Goal: Transaction & Acquisition: Purchase product/service

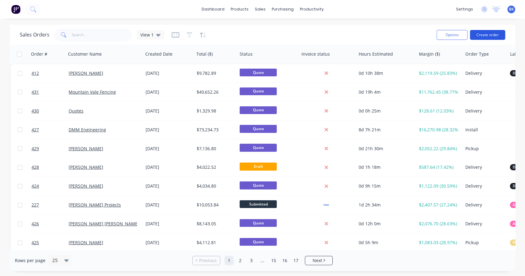
click at [480, 36] on button "Create order" at bounding box center [487, 35] width 35 height 10
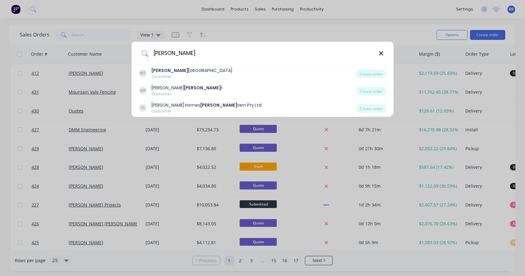
type input "[PERSON_NAME]"
click at [380, 54] on icon at bounding box center [381, 53] width 4 height 4
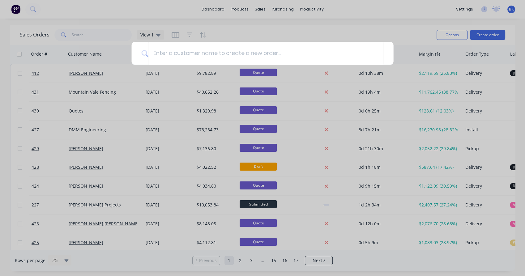
click at [312, 20] on div at bounding box center [262, 138] width 525 height 276
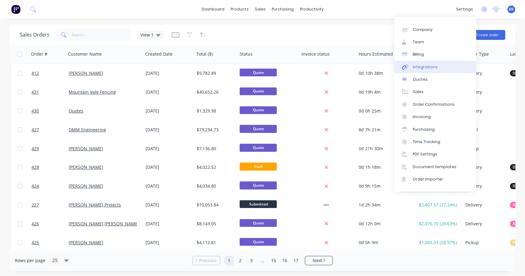
click at [430, 68] on div "Integrations" at bounding box center [424, 67] width 25 height 6
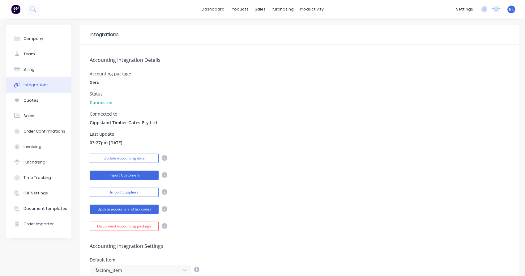
click at [108, 178] on button "Import Customers" at bounding box center [124, 175] width 69 height 9
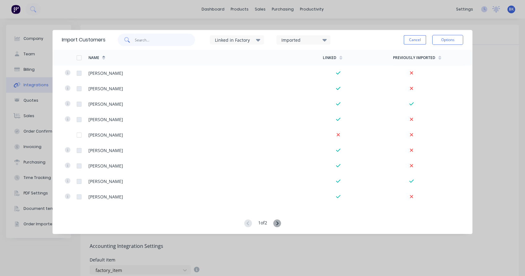
click at [160, 42] on input "text" at bounding box center [165, 40] width 60 height 12
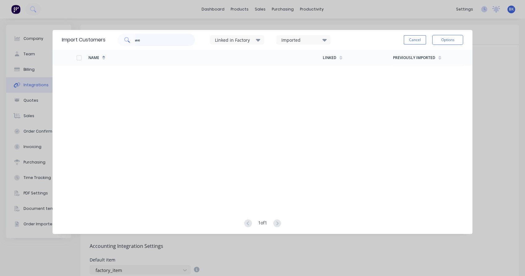
type input "w"
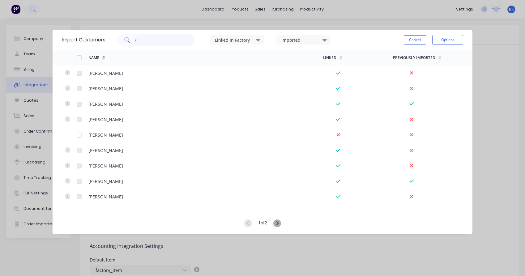
type input "c"
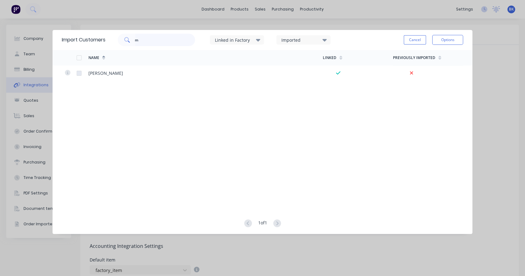
type input "m"
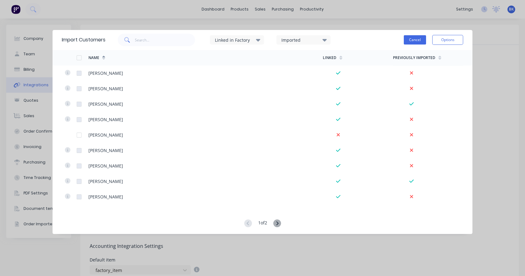
click at [422, 42] on button "Cancel" at bounding box center [414, 39] width 22 height 9
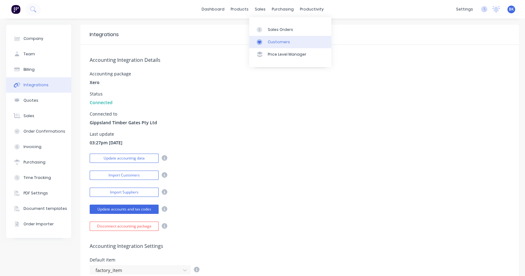
click at [275, 44] on div "Customers" at bounding box center [279, 42] width 22 height 6
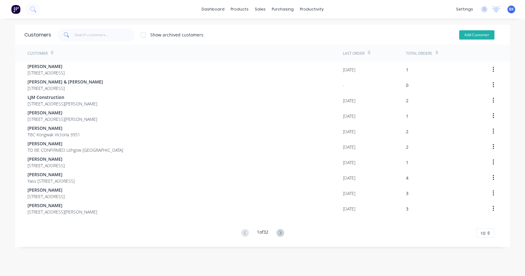
click at [487, 32] on button "Add Customer" at bounding box center [476, 34] width 35 height 9
select select "AU"
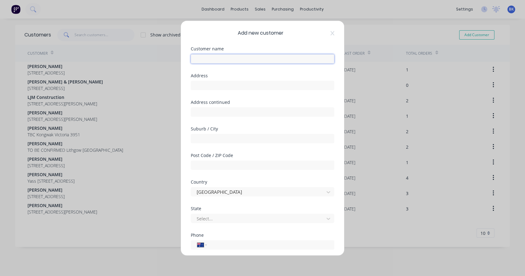
click at [212, 56] on input "text" at bounding box center [262, 58] width 143 height 9
paste input "[PERSON_NAME] Landscapes"
type input "[PERSON_NAME] Landscapes"
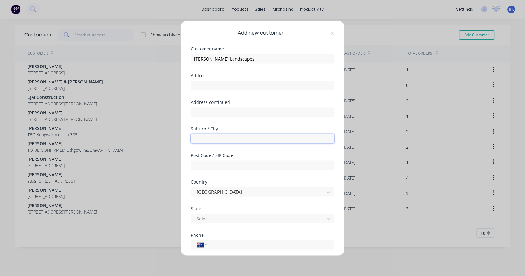
click at [217, 140] on input "text" at bounding box center [262, 138] width 143 height 9
type input "[PERSON_NAME][GEOGRAPHIC_DATA]"
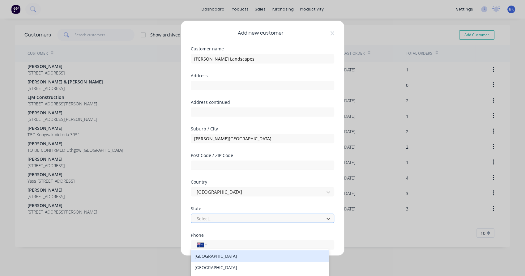
scroll to position [34, 0]
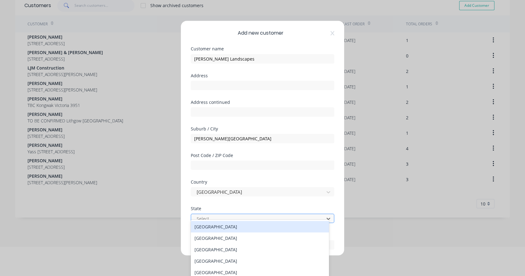
click at [207, 220] on div at bounding box center [258, 218] width 125 height 8
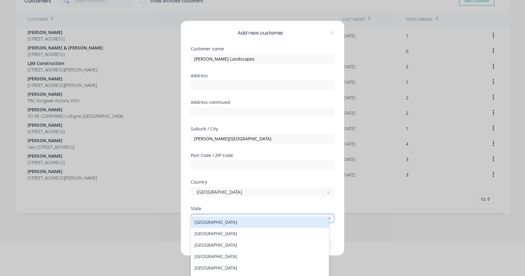
type input "v"
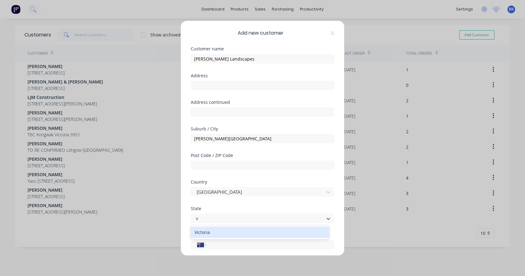
click at [208, 231] on div "Victoria" at bounding box center [260, 231] width 138 height 11
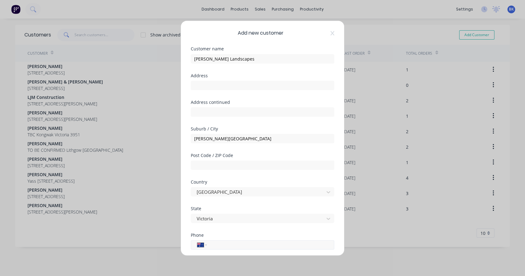
click at [221, 244] on input "tel" at bounding box center [269, 244] width 116 height 7
paste input "0418 515 771"
type input "0418 515 771"
click at [248, 226] on div "State Victoria" at bounding box center [262, 219] width 143 height 27
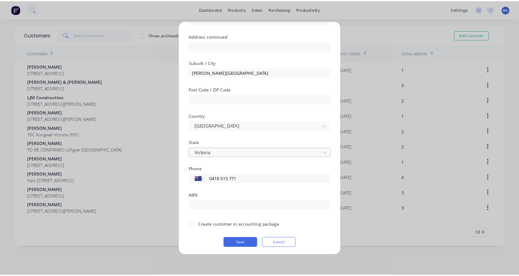
scroll to position [67, 0]
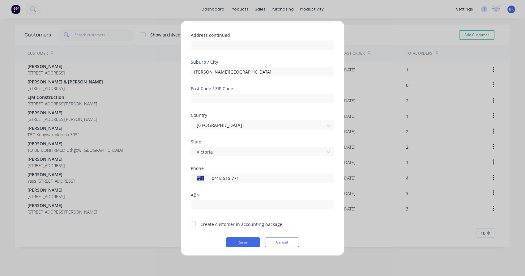
click at [199, 222] on div "Create customer in accounting package" at bounding box center [236, 224] width 91 height 6
click at [197, 223] on div at bounding box center [193, 223] width 12 height 12
click at [243, 242] on button "Save" at bounding box center [243, 242] width 34 height 10
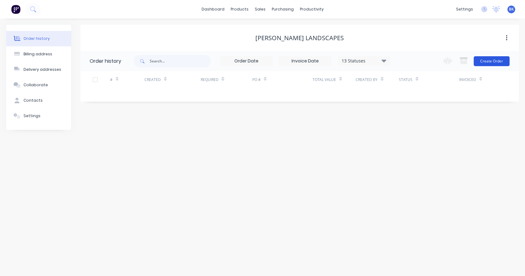
click at [482, 62] on button "Create Order" at bounding box center [491, 61] width 36 height 10
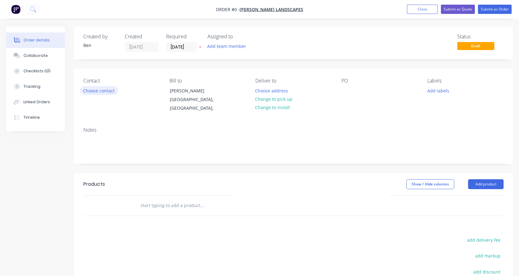
click at [92, 92] on button "Choose contact" at bounding box center [99, 90] width 38 height 8
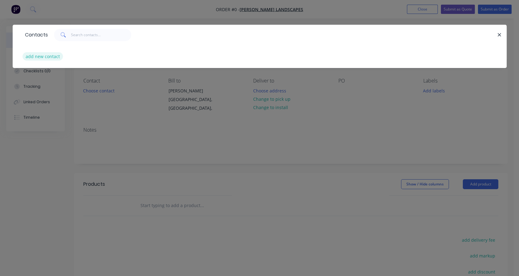
click at [47, 57] on button "add new contact" at bounding box center [43, 56] width 41 height 8
select select "AU"
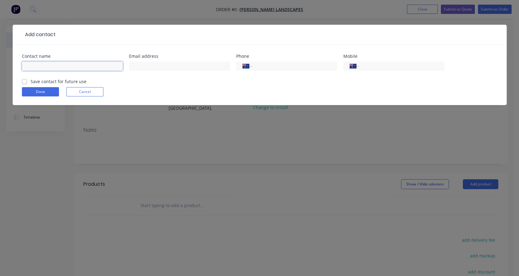
click at [49, 67] on input "text" at bounding box center [72, 65] width 101 height 9
click at [275, 67] on input "tel" at bounding box center [293, 66] width 74 height 7
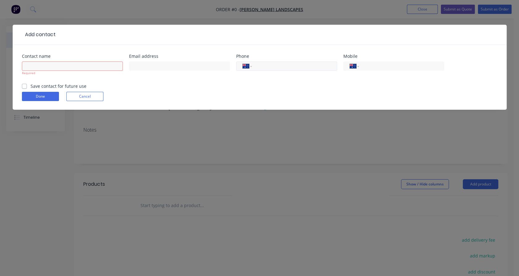
paste input "0418 515 771"
type input "0418 515 771"
click at [153, 67] on input "text" at bounding box center [179, 65] width 101 height 9
paste input "[EMAIL_ADDRESS][DOMAIN_NAME]"
type input "[EMAIL_ADDRESS][DOMAIN_NAME]"
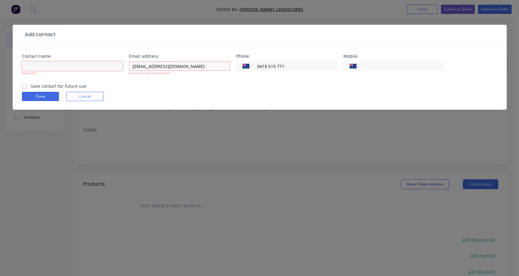
click at [83, 63] on input "text" at bounding box center [72, 65] width 101 height 9
paste input "[PERSON_NAME]"
type input "[PERSON_NAME]"
click at [133, 65] on input "[EMAIL_ADDRESS][DOMAIN_NAME]" at bounding box center [179, 65] width 101 height 9
click at [157, 84] on form "Contact name [PERSON_NAME] Email address [EMAIL_ADDRESS][DOMAIN_NAME] email mus…" at bounding box center [260, 82] width 476 height 56
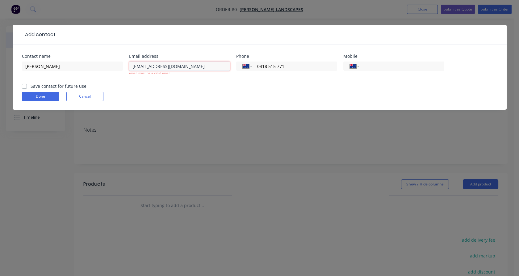
click at [214, 64] on input "[EMAIL_ADDRESS][DOMAIN_NAME]" at bounding box center [179, 65] width 101 height 9
type input "[EMAIL_ADDRESS][DOMAIN_NAME]"
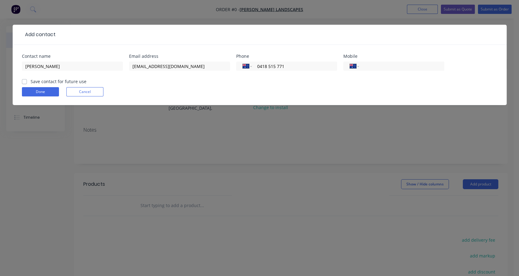
click at [212, 88] on form "Contact name [PERSON_NAME] Email address [EMAIL_ADDRESS][DOMAIN_NAME] Phone Int…" at bounding box center [260, 79] width 476 height 51
click at [61, 79] on label "Save contact for future use" at bounding box center [59, 81] width 56 height 6
click at [27, 79] on input "Save contact for future use" at bounding box center [24, 81] width 5 height 6
checkbox input "true"
click at [48, 91] on button "Done" at bounding box center [40, 91] width 37 height 9
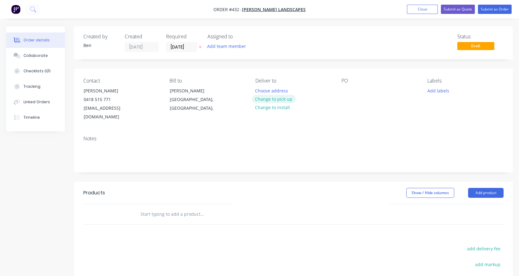
click at [276, 100] on button "Change to pick up" at bounding box center [274, 99] width 44 height 8
click at [264, 86] on div at bounding box center [260, 90] width 10 height 9
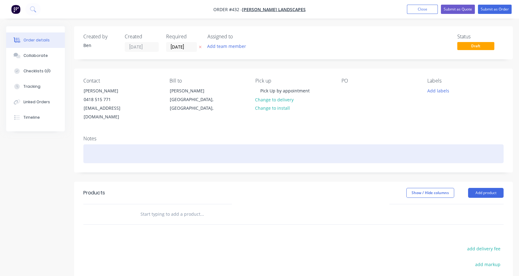
click at [273, 144] on div at bounding box center [293, 153] width 420 height 19
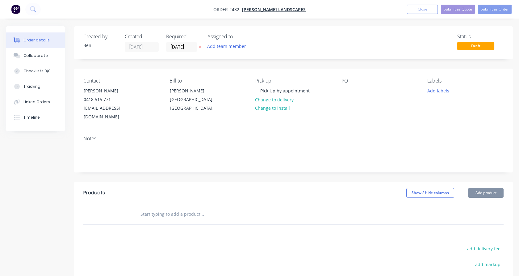
click at [175, 208] on input "text" at bounding box center [202, 214] width 124 height 12
click at [478, 188] on button "Add product" at bounding box center [486, 193] width 36 height 10
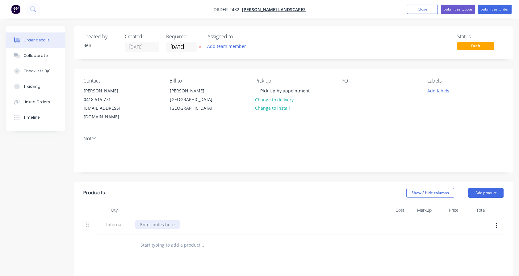
click at [142, 220] on div at bounding box center [157, 224] width 44 height 9
paste div
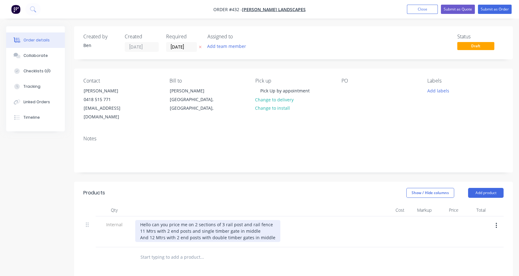
click at [273, 230] on div "Hello can you price me on 2 sections of 3 rail post and rail fence 11 Mtrs with…" at bounding box center [207, 231] width 145 height 22
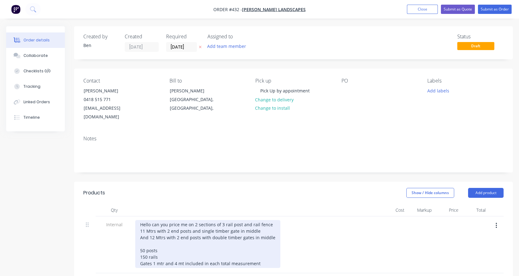
click at [140, 239] on div "Hello can you price me on 2 sections of 3 rail post and rail fence 11 Mtrs with…" at bounding box center [207, 244] width 145 height 48
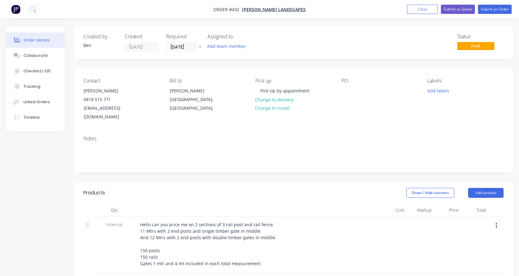
click at [114, 245] on div "Internal" at bounding box center [114, 244] width 37 height 57
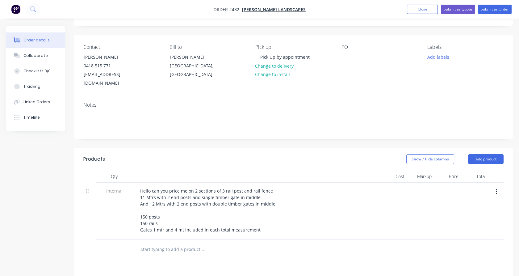
scroll to position [34, 0]
click at [165, 243] on input "text" at bounding box center [202, 249] width 124 height 12
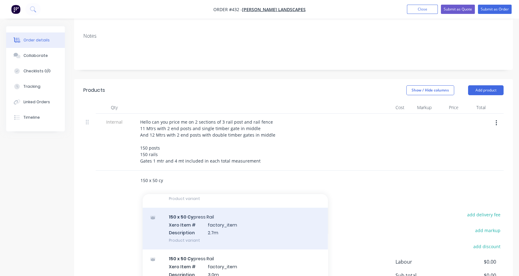
scroll to position [274, 0]
type input "150 x 50 cy"
click at [175, 234] on div "150 x 50 Cy press Rail Xero Item # factory_item Description 2.7m Product variant" at bounding box center [235, 229] width 185 height 42
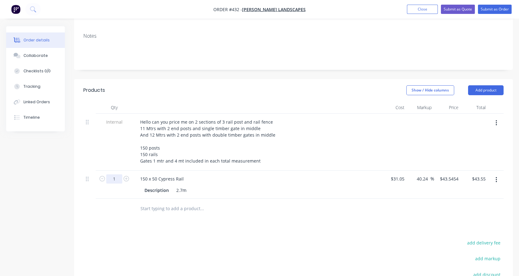
click at [116, 174] on input "1" at bounding box center [114, 178] width 16 height 9
type input "12"
type input "$522.54"
click at [116, 157] on div "Internal" at bounding box center [114, 142] width 37 height 57
click at [144, 202] on input "text" at bounding box center [202, 208] width 124 height 12
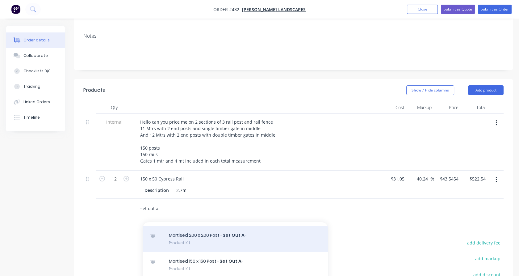
scroll to position [68, 0]
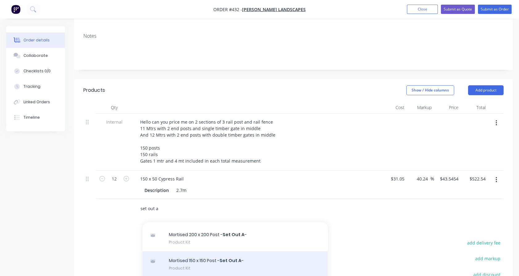
type input "set out a"
click at [205, 257] on div "Mortised 150 x 150 Post - Set Out A - Product Kit" at bounding box center [235, 264] width 185 height 26
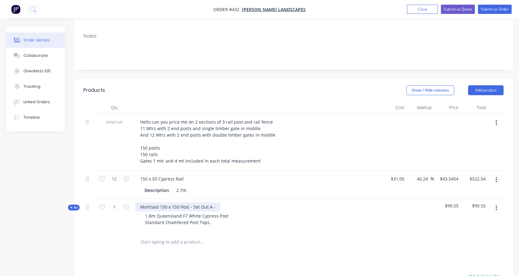
click at [217, 202] on div "Mortised 150 x 150 Post - Set Out A -" at bounding box center [177, 206] width 85 height 9
click at [129, 217] on div "1" at bounding box center [114, 215] width 37 height 33
click at [79, 200] on div "Qty Cost Markup Price Total Internal Hello can you price me on 2 sections of 3 …" at bounding box center [293, 176] width 439 height 151
click at [76, 205] on span "Kit" at bounding box center [74, 207] width 8 height 5
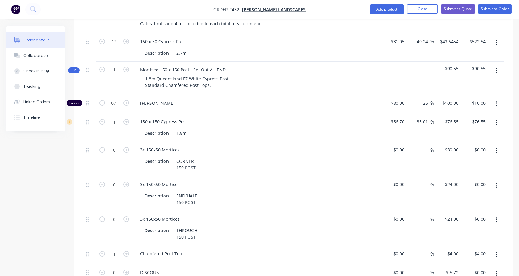
scroll to position [240, 0]
click at [495, 145] on button "button" at bounding box center [496, 150] width 15 height 11
click at [492, 187] on div "Delete" at bounding box center [475, 191] width 48 height 9
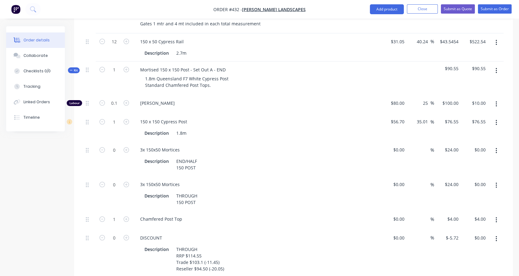
click at [495, 233] on button "button" at bounding box center [496, 238] width 15 height 11
click at [465, 275] on div "Delete" at bounding box center [475, 279] width 48 height 9
click at [497, 233] on button "button" at bounding box center [496, 238] width 15 height 11
click at [460, 275] on div "Delete" at bounding box center [475, 279] width 48 height 9
click at [126, 147] on icon "button" at bounding box center [127, 150] width 6 height 6
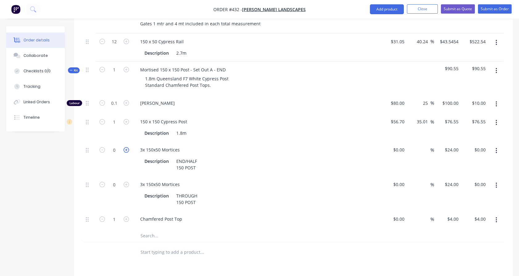
type input "1"
type input "$24.00"
click at [498, 65] on button "button" at bounding box center [496, 70] width 15 height 11
click at [487, 107] on div "Duplicate" at bounding box center [475, 111] width 48 height 9
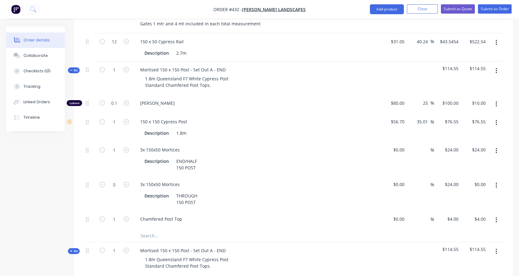
click at [497, 182] on icon "button" at bounding box center [497, 185] width 2 height 7
click at [472, 222] on div "Delete" at bounding box center [475, 226] width 48 height 9
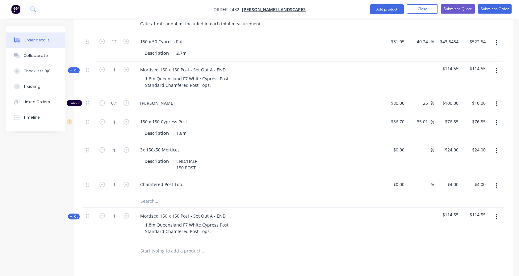
click at [74, 68] on span "Kit" at bounding box center [74, 70] width 8 height 5
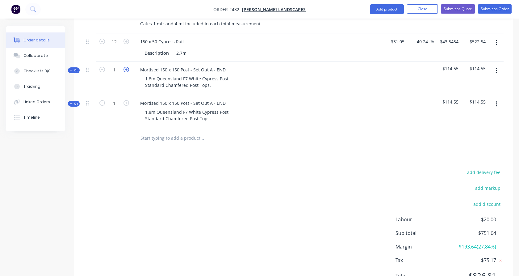
click at [128, 67] on icon "button" at bounding box center [127, 70] width 6 height 6
type input "4"
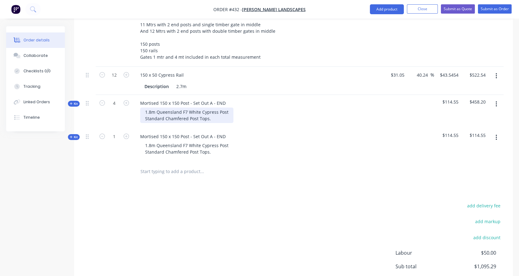
scroll to position [206, 0]
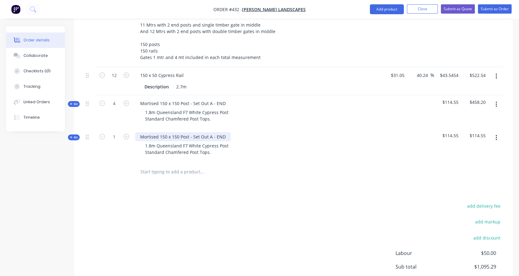
click at [218, 132] on div "Mortised 150 x 150 Post - Set Out A - END" at bounding box center [182, 136] width 95 height 9
click at [76, 135] on span "Kit" at bounding box center [74, 137] width 8 height 5
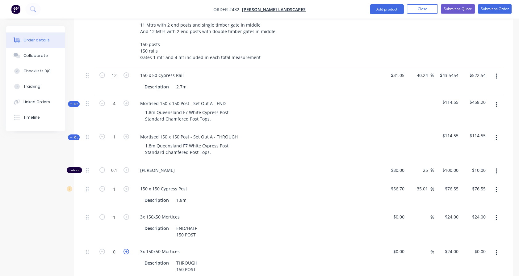
click at [127, 249] on icon "button" at bounding box center [127, 252] width 6 height 6
type input "1"
type input "$24.00"
click at [103, 214] on icon "button" at bounding box center [102, 217] width 6 height 6
type input "0"
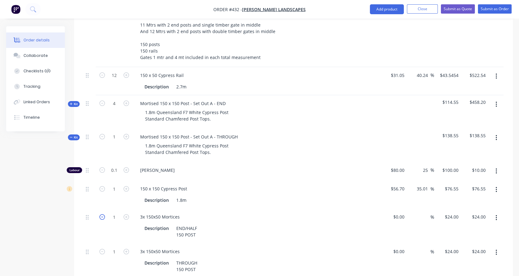
type input "$0.00"
click at [497, 215] on icon "button" at bounding box center [496, 218] width 1 height 6
click at [479, 254] on div "Delete" at bounding box center [475, 258] width 48 height 9
click at [74, 135] on span "Kit" at bounding box center [74, 137] width 8 height 5
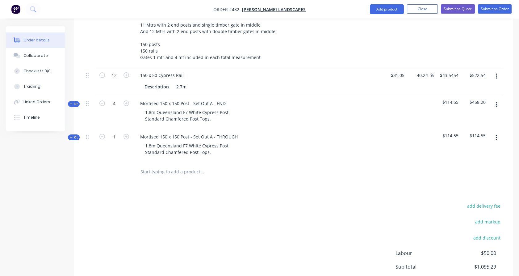
click at [129, 133] on button "button" at bounding box center [126, 136] width 8 height 6
type input "2"
click at [117, 138] on div "2" at bounding box center [114, 145] width 37 height 33
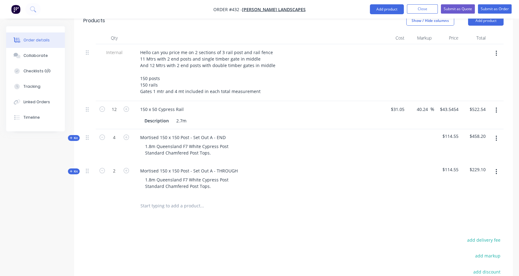
scroll to position [172, 0]
click at [154, 200] on input "text" at bounding box center [202, 206] width 124 height 12
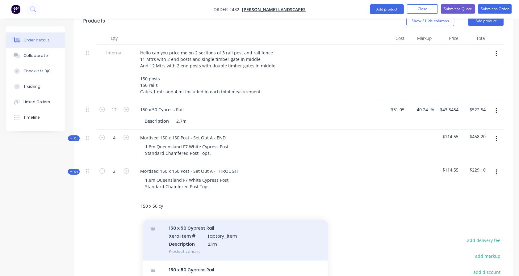
scroll to position [205, 0]
type input "150 x 50 cy"
click at [209, 229] on div "150 x 50 Cy press Rail Xero Item # factory_item Description 2.1m Product variant" at bounding box center [235, 239] width 185 height 42
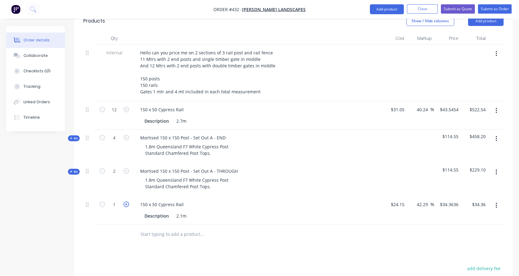
click at [125, 201] on icon "button" at bounding box center [127, 204] width 6 height 6
type input "2"
type input "$68.73"
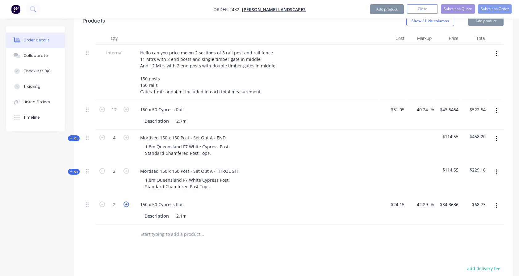
click at [125, 201] on icon "button" at bounding box center [127, 204] width 6 height 6
type input "3"
type input "$103.09"
click at [125, 201] on icon "button" at bounding box center [127, 204] width 6 height 6
type input "4"
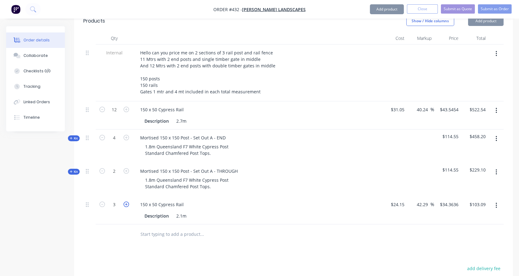
type input "$137.45"
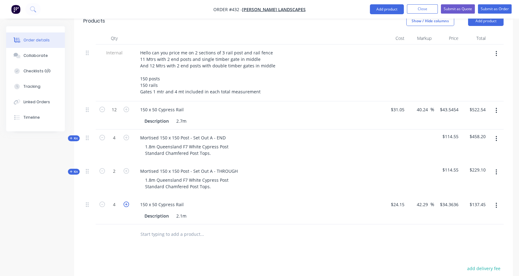
click at [125, 201] on icon "button" at bounding box center [127, 204] width 6 height 6
type input "5"
type input "$171.82"
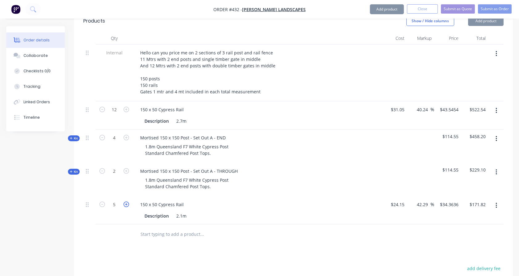
click at [125, 201] on icon "button" at bounding box center [127, 204] width 6 height 6
type input "6"
type input "$206.18"
click at [125, 201] on icon "button" at bounding box center [127, 204] width 6 height 6
type input "7"
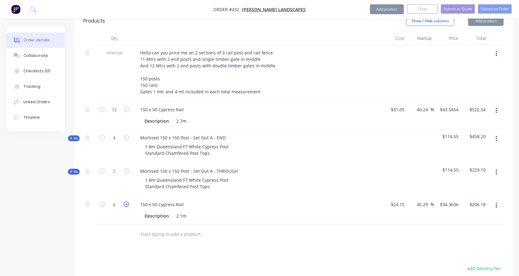
type input "$240.55"
click at [125, 201] on icon "button" at bounding box center [127, 204] width 6 height 6
type input "8"
type input "$274.91"
click at [125, 201] on icon "button" at bounding box center [127, 204] width 6 height 6
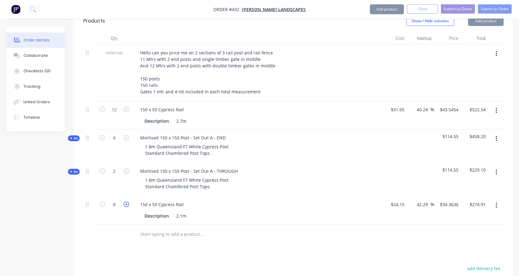
type input "9"
type input "$309.27"
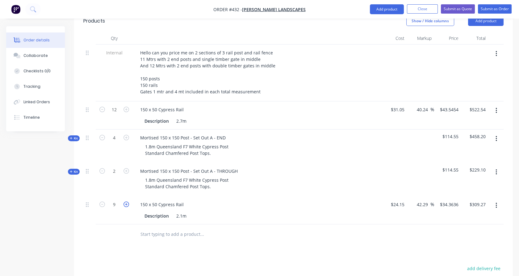
click at [125, 201] on icon "button" at bounding box center [127, 204] width 6 height 6
type input "10"
type input "$343.64"
click at [125, 201] on icon "button" at bounding box center [127, 204] width 6 height 6
type input "11"
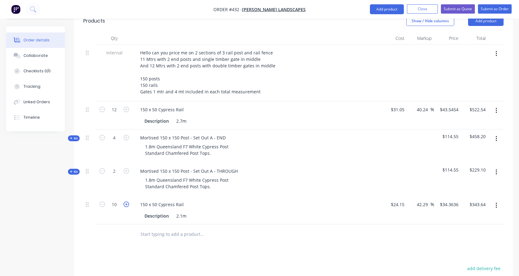
type input "$378.00"
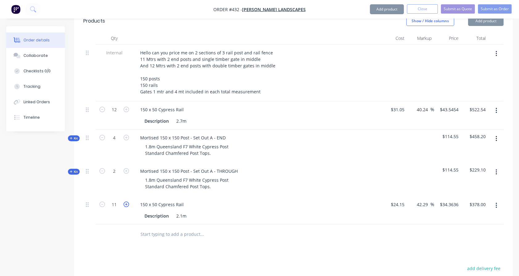
click at [125, 201] on icon "button" at bounding box center [127, 204] width 6 height 6
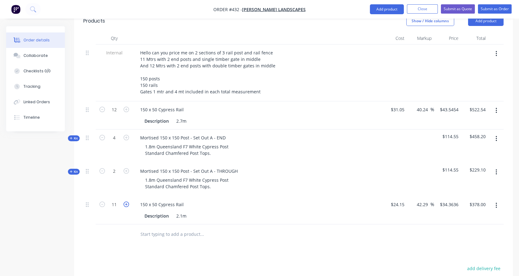
type input "12"
type input "$412.36"
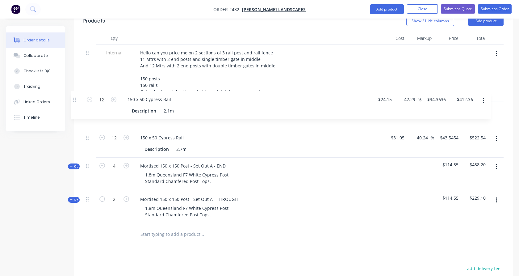
drag, startPoint x: 87, startPoint y: 196, endPoint x: 74, endPoint y: 98, distance: 99.0
click at [74, 98] on div "Qty Cost Markup Price Total Internal Hello can you price me on 2 sections of 3 …" at bounding box center [293, 138] width 439 height 212
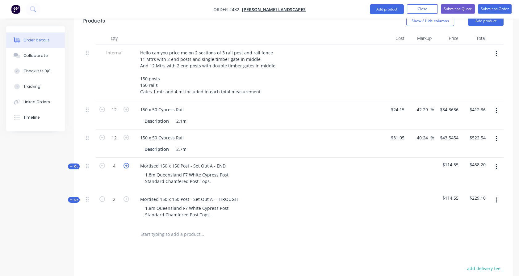
click at [127, 163] on icon "button" at bounding box center [127, 166] width 6 height 6
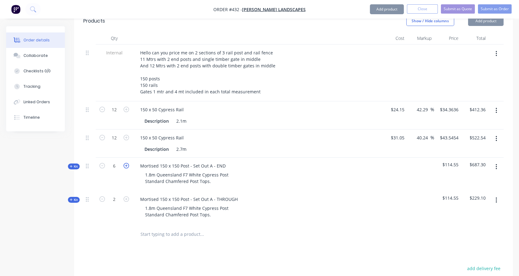
click at [127, 163] on icon "button" at bounding box center [127, 166] width 6 height 6
type input "8"
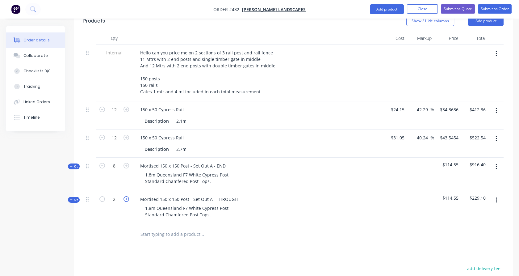
click at [125, 196] on icon "button" at bounding box center [127, 199] width 6 height 6
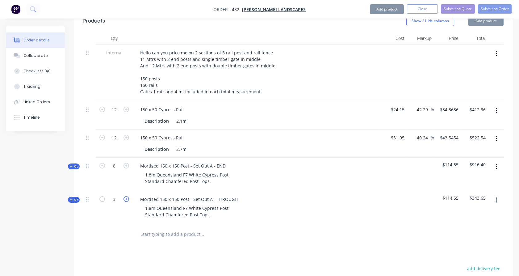
click at [124, 196] on icon "button" at bounding box center [127, 199] width 6 height 6
type input "4"
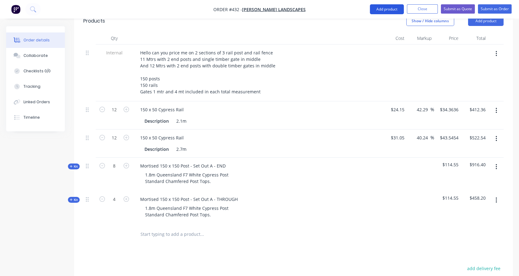
click at [377, 9] on button "Add product" at bounding box center [387, 9] width 34 height 10
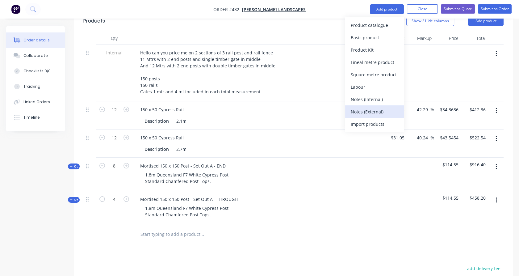
click at [371, 108] on div "Notes (External)" at bounding box center [375, 111] width 48 height 9
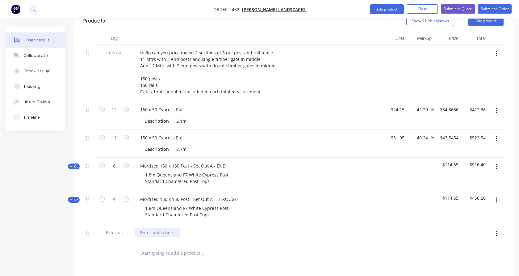
click at [154, 228] on div at bounding box center [157, 232] width 44 height 9
click at [242, 228] on div "PLEASE CHECK ALL QUANTITIES, MORTICE TYPES and LENGTHS BEFORE PLACING AN ORDER" at bounding box center [234, 232] width 199 height 9
click at [237, 247] on input "text" at bounding box center [202, 253] width 124 height 12
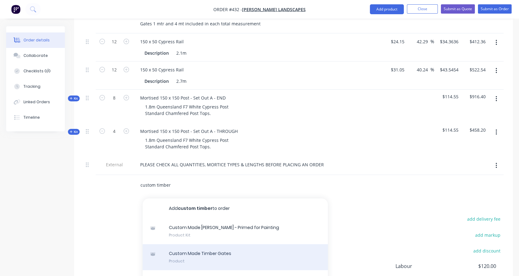
scroll to position [240, 0]
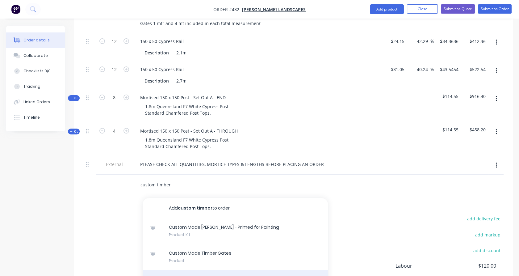
type input "custom timber"
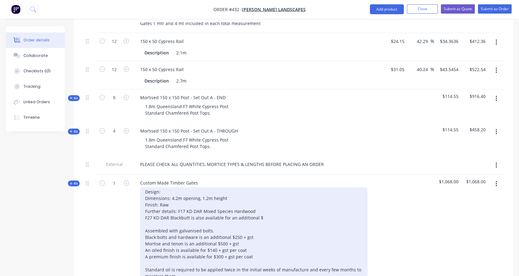
click at [167, 187] on div "Design: Dimensions: 4.2m opening, 1.2m height Finish: Raw Further details: F17 …" at bounding box center [253, 256] width 227 height 139
click at [177, 188] on div "Design: Granges - 4 Rails & Diagonal Brace Dimensions: 4.2m opening, 1.2m heigh…" at bounding box center [253, 256] width 227 height 139
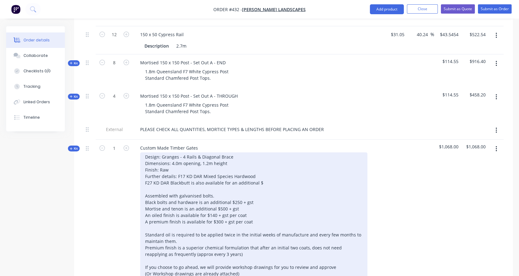
scroll to position [275, 0]
click at [228, 155] on div "Design: Granges - 4 Rails & Diagonal Brace Dimensions: 4.0m opening, 1.2m heigh…" at bounding box center [253, 222] width 227 height 139
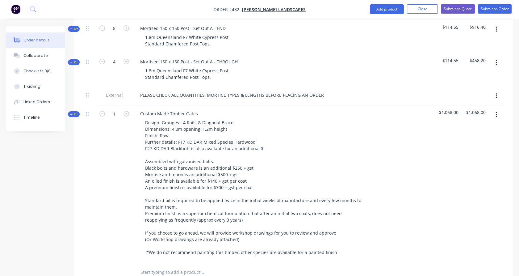
click at [73, 112] on span "Kit" at bounding box center [74, 114] width 8 height 5
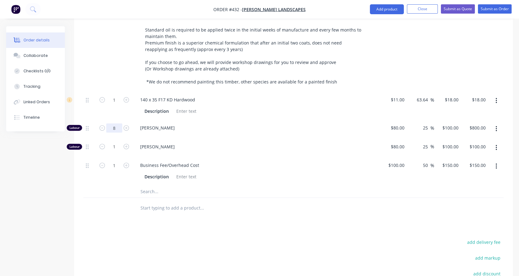
scroll to position [480, 0]
click at [118, 95] on input "1" at bounding box center [114, 99] width 16 height 9
type input "28"
type input "$504.00"
click at [125, 70] on div "1" at bounding box center [114, 12] width 37 height 157
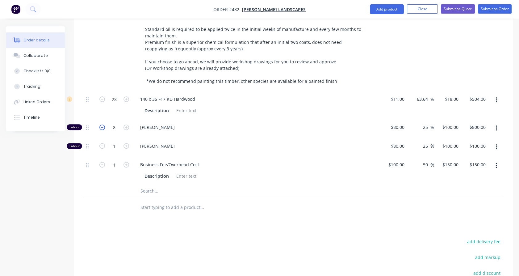
click at [104, 124] on icon "button" at bounding box center [102, 127] width 6 height 6
type input "7"
type input "$700.00"
click at [104, 124] on icon "button" at bounding box center [102, 127] width 6 height 6
type input "6"
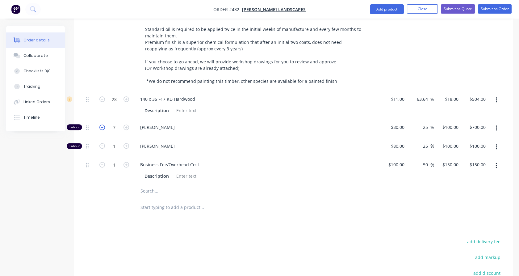
type input "$600.00"
click at [118, 104] on input "1" at bounding box center [114, 99] width 16 height 9
type input "9"
type input "$1,350.00"
click at [116, 143] on div "1" at bounding box center [114, 147] width 37 height 19
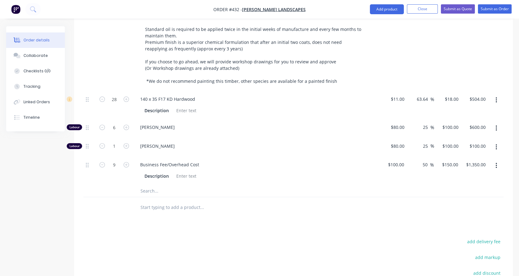
click at [149, 184] on input "text" at bounding box center [202, 190] width 124 height 12
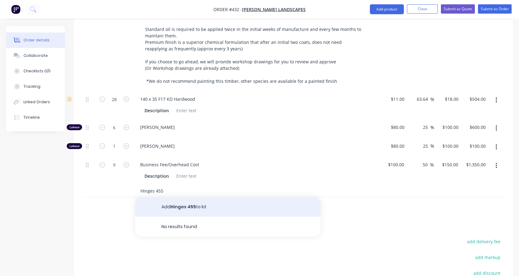
type input "Hinges 455"
click at [179, 200] on button "Add Hinges 455 to kit" at bounding box center [227, 207] width 185 height 20
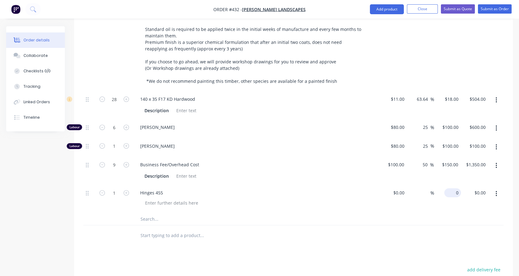
click at [459, 188] on input "0" at bounding box center [454, 192] width 14 height 9
type input "$301.00"
click at [453, 170] on div "$150.00 $150.00" at bounding box center [447, 170] width 27 height 28
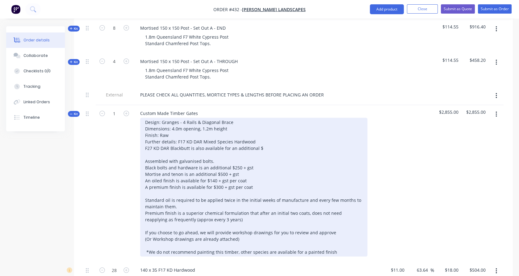
scroll to position [309, 0]
click at [215, 154] on div "Design: Granges - 4 Rails & Diagonal Brace Dimensions: 4.0m opening, 1.2m heigh…" at bounding box center [253, 187] width 227 height 139
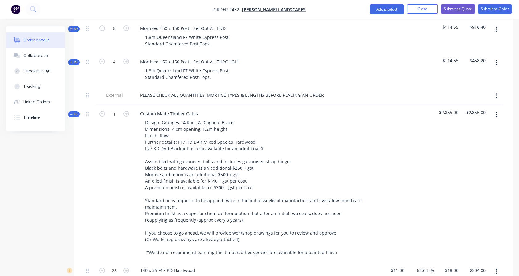
click at [117, 168] on div "1" at bounding box center [114, 183] width 37 height 157
click at [74, 112] on span "Kit" at bounding box center [74, 114] width 8 height 5
click at [167, 266] on input "text" at bounding box center [202, 272] width 124 height 12
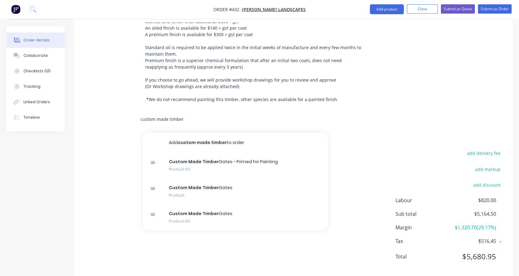
scroll to position [464, 0]
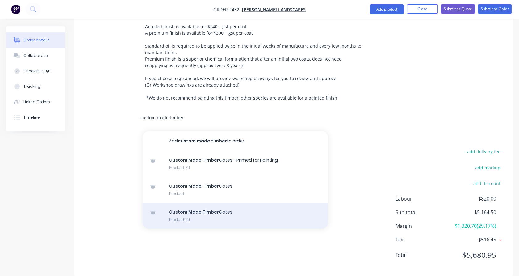
type input "custom made timber"
click at [209, 204] on div "Custom Made Timber Gates Product Kit" at bounding box center [235, 216] width 185 height 26
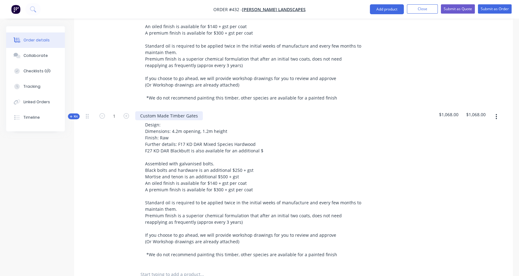
click at [196, 111] on div "Custom Made Timber Gates" at bounding box center [169, 115] width 68 height 9
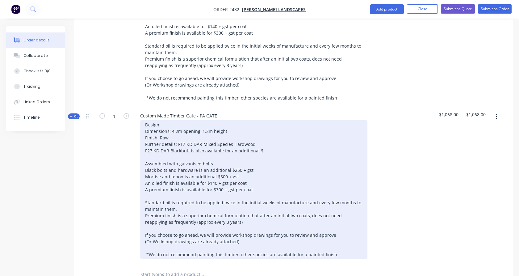
click at [169, 120] on div "Design: Dimensions: 4.2m opening, 1.2m height Finish: Raw Further details: F17 …" at bounding box center [253, 189] width 227 height 139
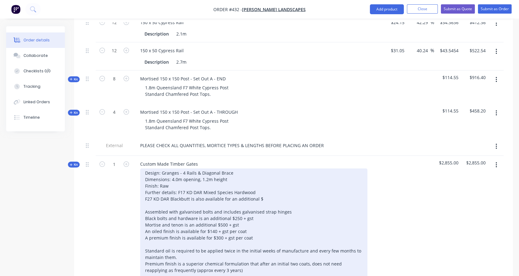
scroll to position [258, 0]
copy div "Granges - 4 Rails & Diagonal Brace"
drag, startPoint x: 162, startPoint y: 165, endPoint x: 233, endPoint y: 165, distance: 70.7
click at [233, 169] on div "Design: Granges - 4 Rails & Diagonal Brace Dimensions: 4.0m opening, 1.2m heigh…" at bounding box center [253, 238] width 227 height 139
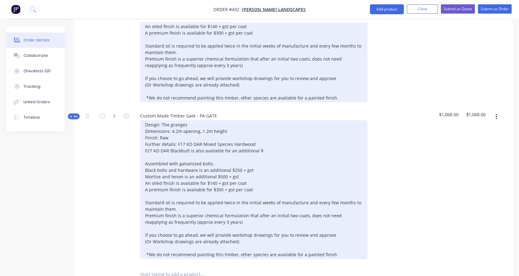
scroll to position [464, 0]
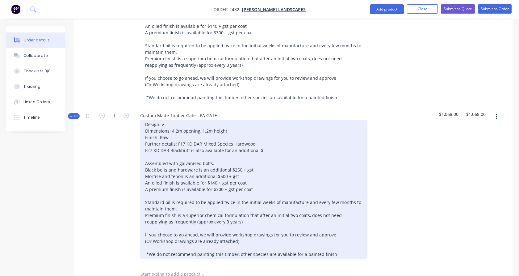
drag, startPoint x: 162, startPoint y: 114, endPoint x: 186, endPoint y: 114, distance: 24.7
click at [186, 120] on div "Design: v Dimensions: 4.2m opening, 1.2m height Finish: Raw Further details: F1…" at bounding box center [253, 189] width 227 height 139
drag, startPoint x: 176, startPoint y: 121, endPoint x: 171, endPoint y: 121, distance: 4.9
click at [171, 121] on div "Design: Granges - 4 Rails & Diagonal Brace Dimensions: 4.2m opening, 1.2m heigh…" at bounding box center [253, 189] width 227 height 139
click at [175, 127] on div "Design: Granges - 4 Rails & Diagonal Brace Dimensions: 1.2m opening, 1.2m heigh…" at bounding box center [253, 189] width 227 height 139
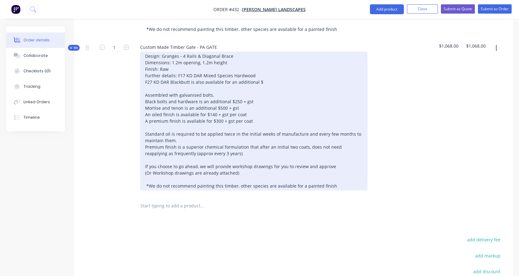
scroll to position [533, 0]
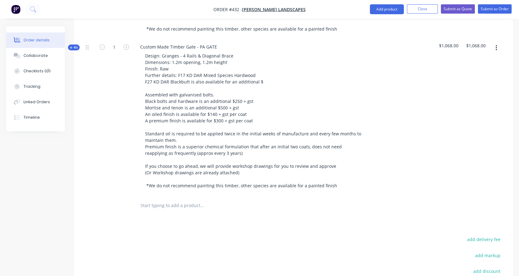
click at [157, 199] on input "text" at bounding box center [202, 205] width 124 height 12
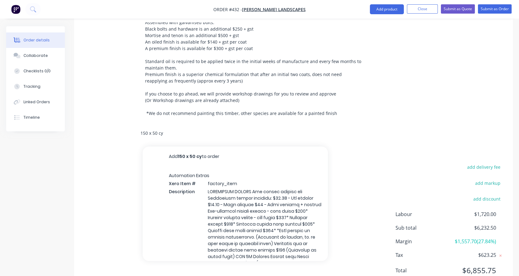
scroll to position [620, 0]
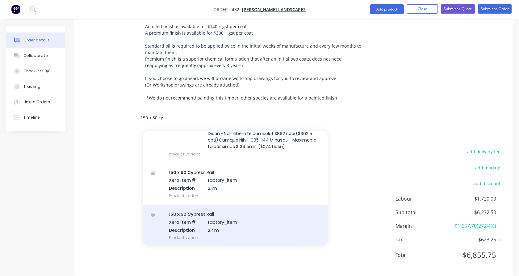
type input "150 x 50 cy"
click at [187, 204] on div "150 x 50 Cy press Rail Xero Item # factory_item Description 2.4m Product variant" at bounding box center [235, 225] width 185 height 42
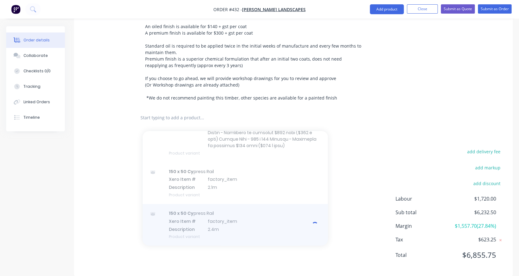
scroll to position [0, 0]
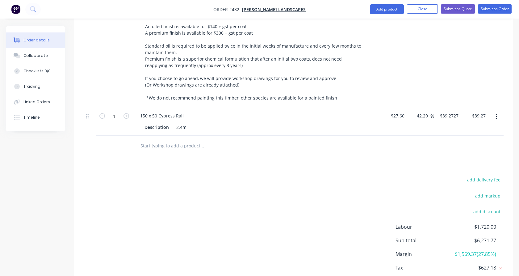
click at [121, 112] on div "1" at bounding box center [114, 122] width 37 height 28
type input "12"
type input "$471.27"
drag, startPoint x: 82, startPoint y: 134, endPoint x: 84, endPoint y: 131, distance: 3.3
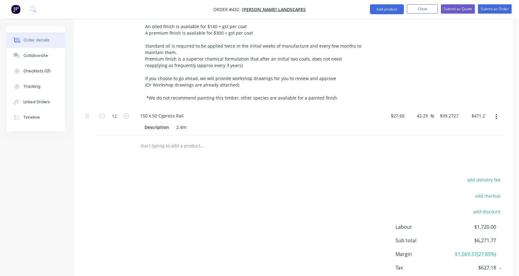
click at [85, 108] on div at bounding box center [89, 122] width 12 height 28
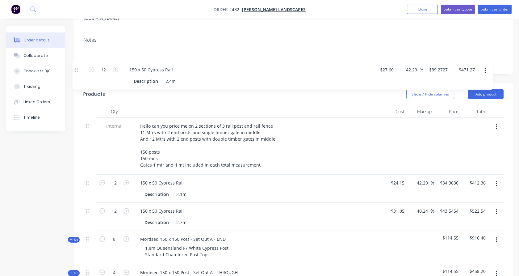
scroll to position [98, 0]
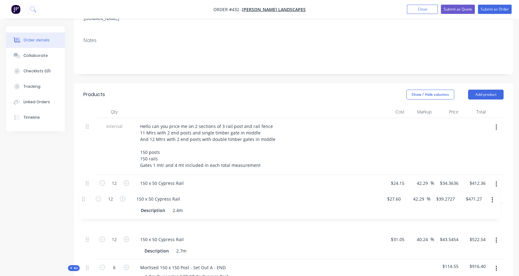
drag, startPoint x: 88, startPoint y: 108, endPoint x: 85, endPoint y: 199, distance: 90.3
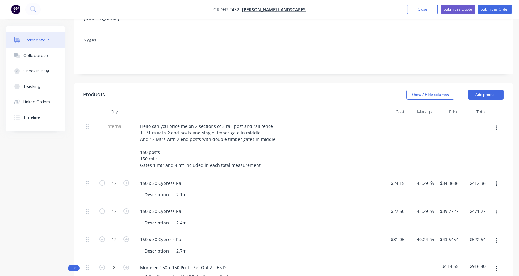
click at [498, 235] on button "button" at bounding box center [496, 240] width 15 height 11
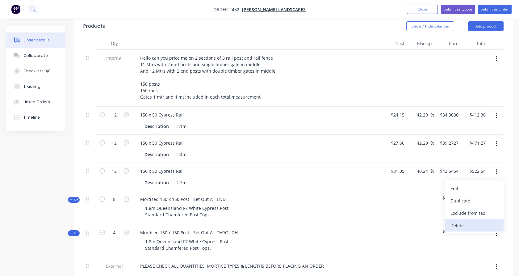
click at [466, 221] on div "Delete" at bounding box center [475, 225] width 48 height 9
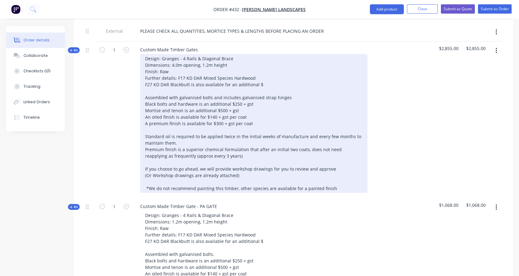
scroll to position [373, 0]
click at [263, 75] on div "Design: Granges - 4 Rails & Diagonal Brace Dimensions: 4.0m opening, 1.2m heigh…" at bounding box center [253, 123] width 227 height 139
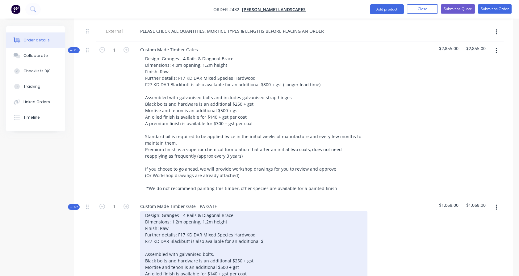
click at [267, 231] on div "Design: Granges - 4 Rails & Diagonal Brace Dimensions: 1.2m opening, 1.2m heigh…" at bounding box center [253, 280] width 227 height 139
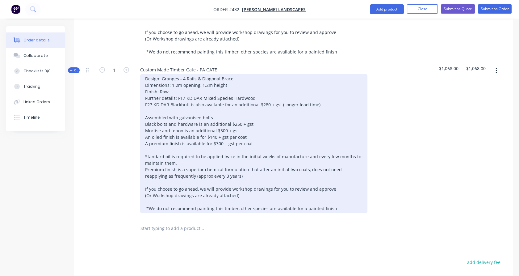
scroll to position [510, 0]
click at [238, 113] on div "Design: Granges - 4 Rails & Diagonal Brace Dimensions: 1.2m opening, 1.2m heigh…" at bounding box center [253, 143] width 227 height 139
click at [221, 120] on div "Design: Granges - 4 Rails & Diagonal Brace Dimensions: 1.2m opening, 1.2m heigh…" at bounding box center [253, 143] width 227 height 139
drag, startPoint x: 212, startPoint y: 125, endPoint x: 208, endPoint y: 125, distance: 4.3
click at [208, 125] on div "Design: Granges - 4 Rails & Diagonal Brace Dimensions: 1.2m opening, 1.2m heigh…" at bounding box center [253, 143] width 227 height 139
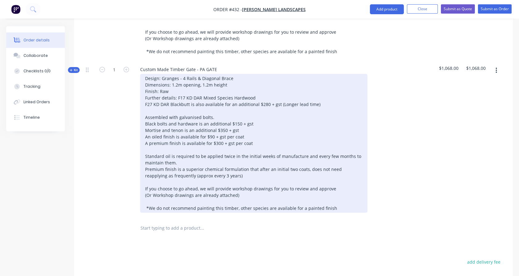
click at [215, 134] on div "Design: Granges - 4 Rails & Diagonal Brace Dimensions: 1.2m opening, 1.2m heigh…" at bounding box center [253, 143] width 227 height 139
drag, startPoint x: 239, startPoint y: 186, endPoint x: 142, endPoint y: 183, distance: 96.4
click at [142, 183] on div "Design: Granges - 4 Rails & Diagonal Brace Dimensions: 1.2m opening, 1.2m heigh…" at bounding box center [253, 143] width 227 height 139
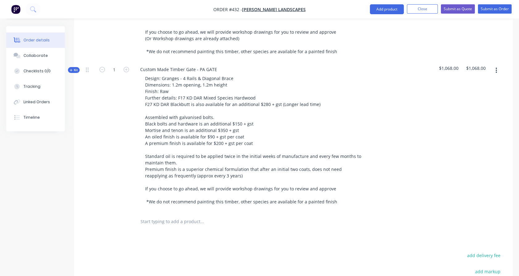
click at [77, 68] on span "Kit" at bounding box center [74, 70] width 8 height 5
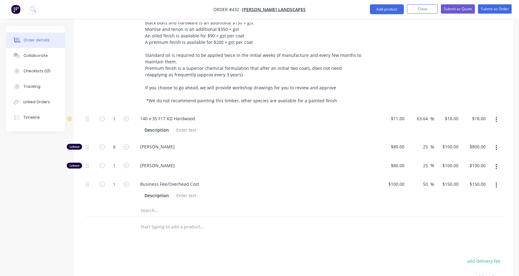
scroll to position [613, 0]
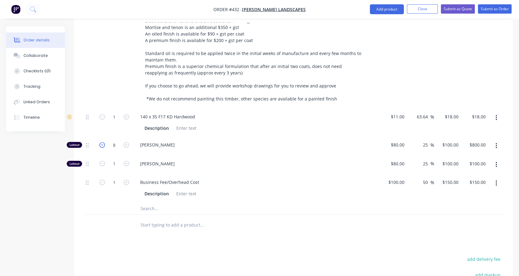
click at [104, 142] on icon "button" at bounding box center [102, 145] width 6 height 6
type input "7"
type input "$700.00"
click at [104, 142] on icon "button" at bounding box center [102, 145] width 6 height 6
type input "6"
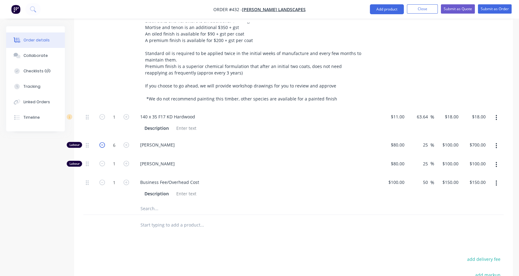
type input "$600.00"
click at [104, 142] on icon "button" at bounding box center [102, 145] width 6 height 6
type input "5"
type input "$500.00"
click at [104, 142] on icon "button" at bounding box center [102, 145] width 6 height 6
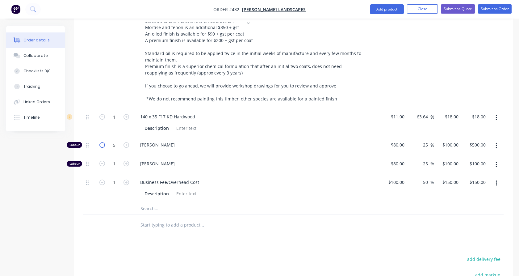
type input "4"
type input "$400.00"
click at [104, 142] on icon "button" at bounding box center [102, 145] width 6 height 6
type input "3"
type input "$300.00"
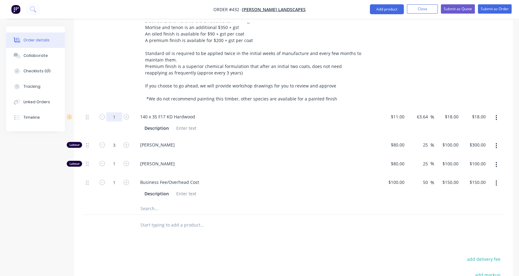
click at [119, 112] on input "1" at bounding box center [114, 116] width 16 height 9
type input "9"
type input "$162.00"
click at [118, 99] on div "1" at bounding box center [114, 33] width 37 height 150
click at [116, 121] on input "1" at bounding box center [114, 116] width 16 height 9
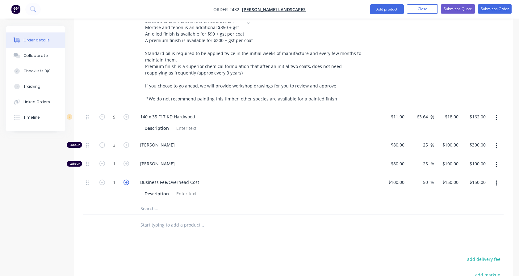
click at [125, 179] on icon "button" at bounding box center [127, 182] width 6 height 6
type input "2"
type input "$300.00"
click at [125, 179] on icon "button" at bounding box center [127, 182] width 6 height 6
type input "3"
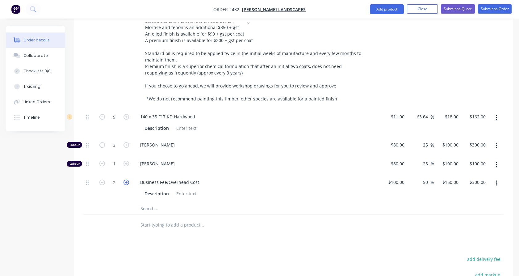
type input "$450.00"
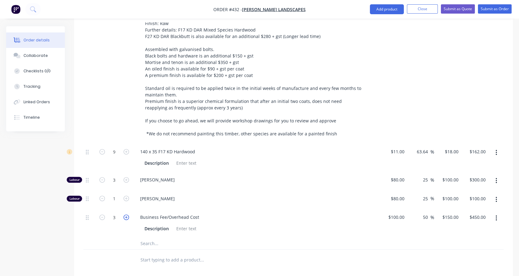
scroll to position [578, 0]
click at [145, 237] on input "text" at bounding box center [202, 243] width 124 height 12
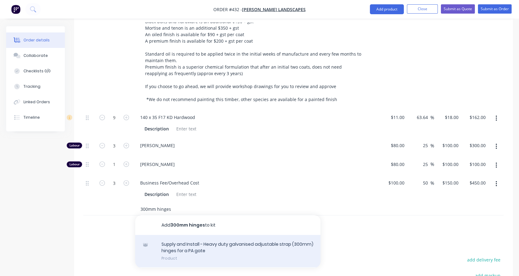
scroll to position [613, 0]
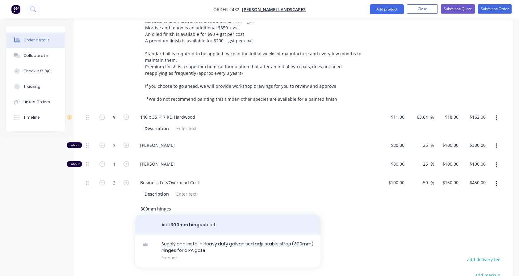
type input "300mm hinges"
click at [186, 215] on button "Add 300mm hinges to kit" at bounding box center [227, 225] width 185 height 20
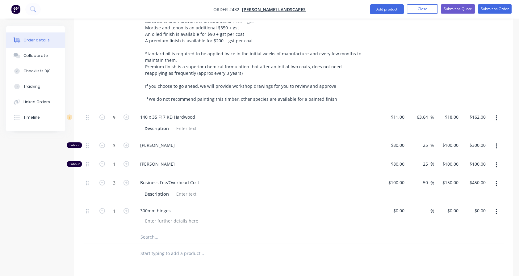
click at [158, 247] on input "text" at bounding box center [202, 253] width 124 height 12
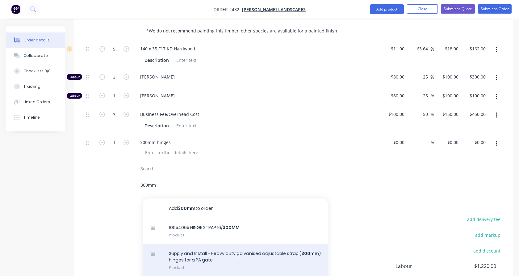
scroll to position [681, 0]
type input "300mm"
click at [182, 249] on div "Supply and Install - Heavy duty galvanised adjustable strap ( 300mm ) hinges fo…" at bounding box center [235, 260] width 185 height 32
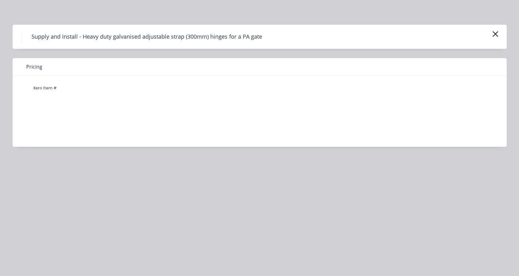
click at [503, 30] on div "Supply and Install - Heavy duty galvanised adjustable strap (300mm) hinges for …" at bounding box center [260, 37] width 494 height 24
click at [496, 32] on icon "button" at bounding box center [496, 34] width 6 height 6
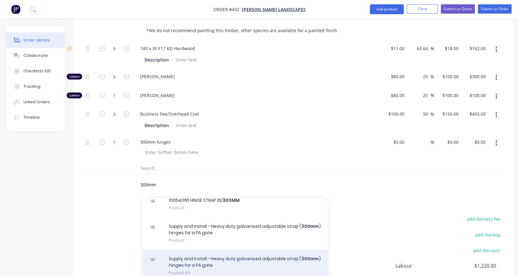
scroll to position [30, 0]
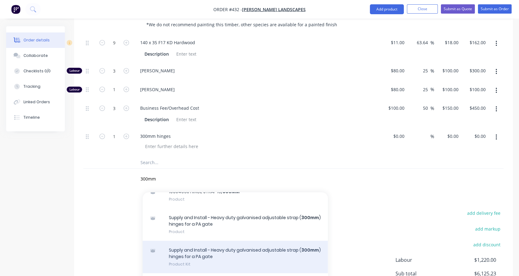
click at [253, 244] on div "Supply and Install - Heavy duty galvanised adjustable strap ( 300mm ) hinges fo…" at bounding box center [235, 257] width 185 height 32
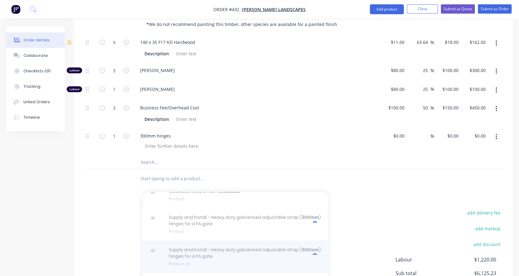
scroll to position [688, 0]
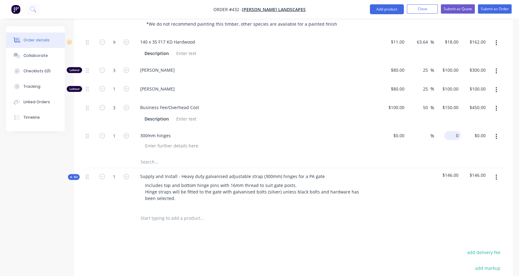
click at [452, 127] on div "0 $0.00" at bounding box center [447, 141] width 27 height 28
type input "$146.00"
click at [500, 172] on button "button" at bounding box center [496, 177] width 15 height 11
click at [470, 226] on div "Delete" at bounding box center [475, 230] width 48 height 9
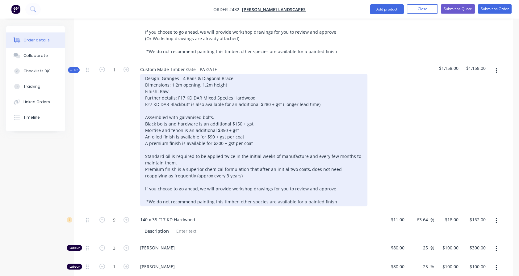
scroll to position [509, 0]
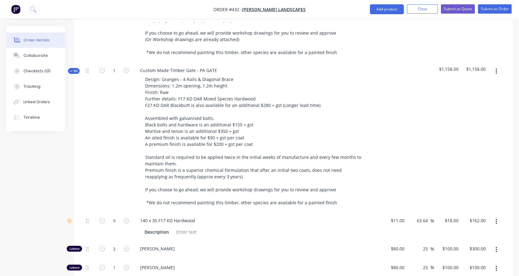
click at [74, 69] on span "Kit" at bounding box center [74, 71] width 8 height 5
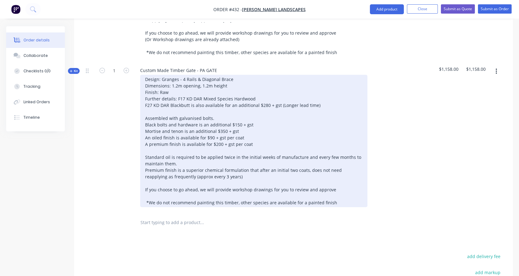
click at [217, 109] on div "Design: Granges - 4 Rails & Diagonal Brace Dimensions: 1.2m opening, 1.2m heigh…" at bounding box center [253, 141] width 227 height 132
click at [244, 108] on div "Design: Granges - 4 Rails & Diagonal Brace Dimensions: 1.2m opening, 1.2m heigh…" at bounding box center [253, 141] width 227 height 132
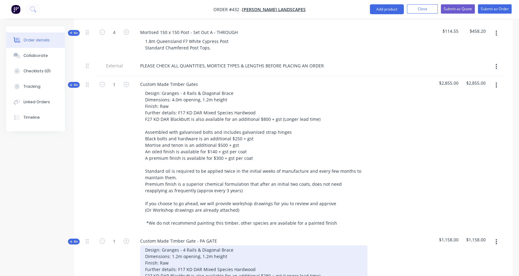
scroll to position [338, 0]
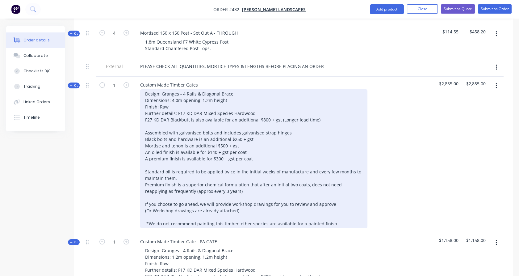
click at [238, 121] on div "Design: Granges - 4 Rails & Diagonal Brace Dimensions: 4.0m opening, 1.2m heigh…" at bounding box center [253, 158] width 227 height 139
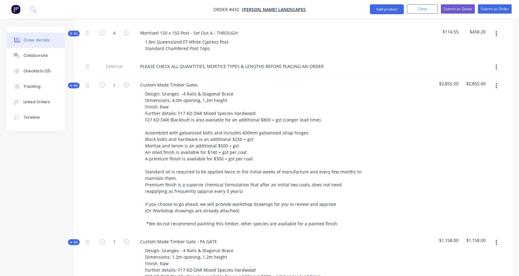
click at [101, 146] on div "1" at bounding box center [114, 155] width 37 height 157
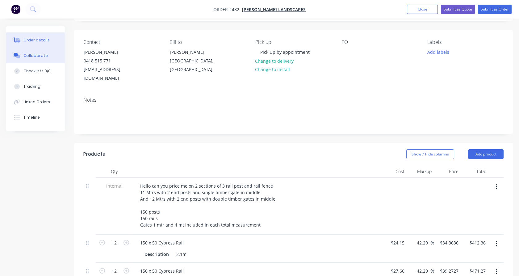
scroll to position [38, 0]
click at [40, 56] on div "Collaborate" at bounding box center [35, 56] width 24 height 6
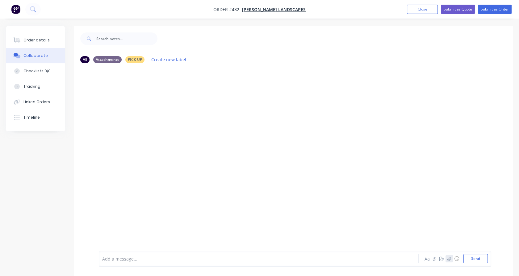
click at [448, 258] on icon "button" at bounding box center [450, 258] width 4 height 4
click at [474, 259] on button "Send" at bounding box center [476, 258] width 24 height 9
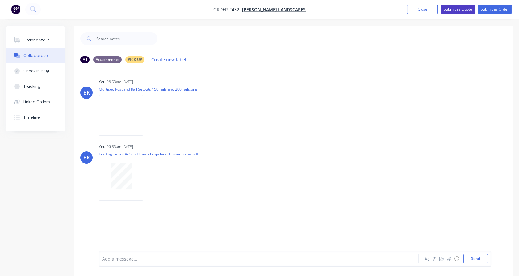
click at [458, 8] on button "Submit as Quote" at bounding box center [458, 9] width 34 height 9
click at [458, 8] on button "Options" at bounding box center [462, 9] width 31 height 10
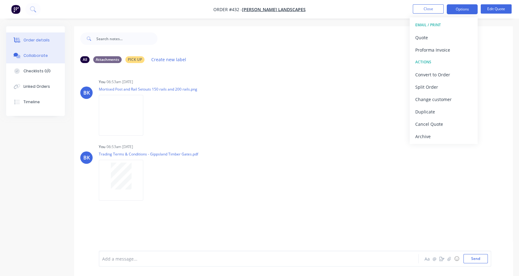
click at [46, 42] on div "Order details" at bounding box center [36, 40] width 26 height 6
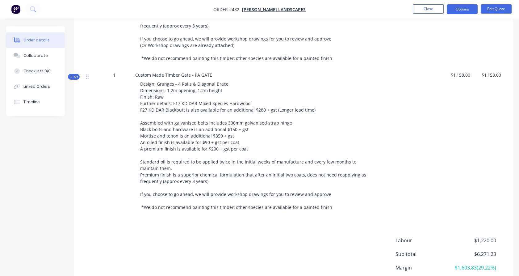
scroll to position [480, 0]
click at [172, 89] on span "Design: Granges - 4 Rails & Diagonal Brace Dimensions: 1.2m opening, 1.2m heigh…" at bounding box center [253, 145] width 227 height 129
click at [504, 9] on button "Edit Quote" at bounding box center [496, 8] width 31 height 9
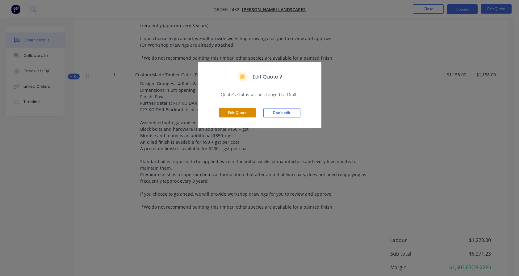
click at [240, 115] on button "Edit Quote" at bounding box center [237, 112] width 37 height 9
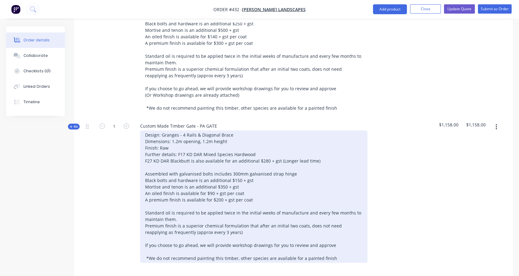
scroll to position [453, 0]
click at [176, 132] on div "Design: Granges - 4 Rails & Diagonal Brace Dimensions: 1.0m opening, 1.2m heigh…" at bounding box center [253, 197] width 227 height 132
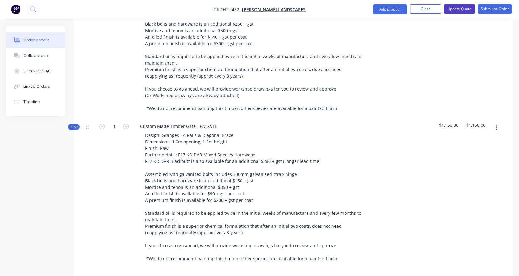
click at [452, 8] on button "Update Quote" at bounding box center [459, 8] width 31 height 9
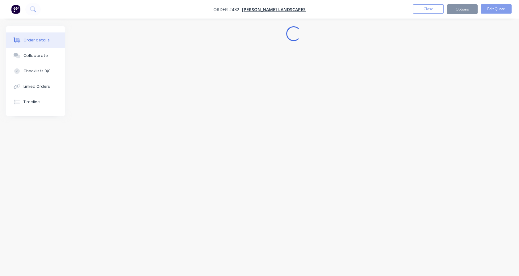
scroll to position [0, 0]
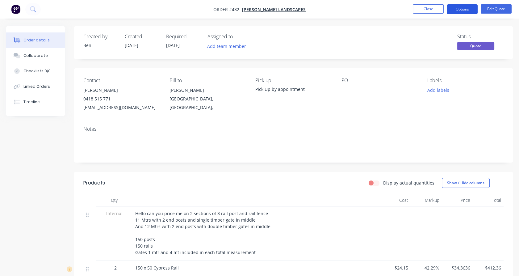
click at [465, 11] on button "Options" at bounding box center [462, 9] width 31 height 10
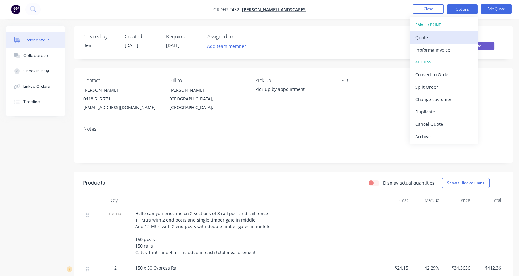
click at [458, 32] on button "Quote" at bounding box center [444, 37] width 68 height 12
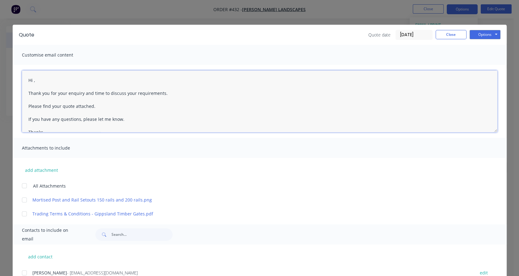
click at [31, 81] on textarea "Hi , Thank you for your enquiry and time to discuss your requirements. Please f…" at bounding box center [260, 101] width 476 height 62
drag, startPoint x: 81, startPoint y: 93, endPoint x: 158, endPoint y: 92, distance: 77.2
click at [158, 92] on textarea "Hi [PERSON_NAME], Thank you for your enquiry and time to discuss your requireme…" at bounding box center [260, 101] width 476 height 62
click at [122, 106] on textarea "Hi [PERSON_NAME], Thank you for your enquiry. Please find your quote attached. …" at bounding box center [260, 101] width 476 height 62
click at [20, 185] on div at bounding box center [24, 185] width 12 height 12
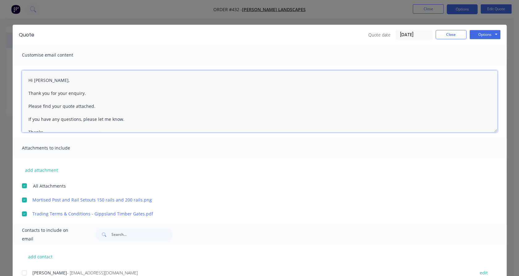
type textarea "Hi , Thank you for your enquiry and time to discuss your requirements. Please f…"
click at [20, 271] on div at bounding box center [24, 273] width 12 height 12
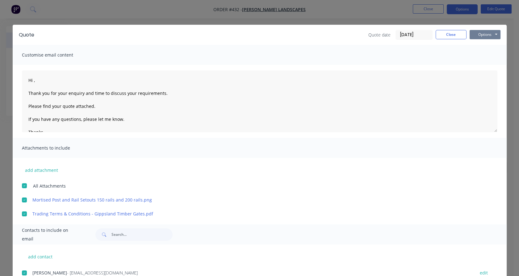
click at [482, 36] on button "Options" at bounding box center [485, 34] width 31 height 9
click at [489, 63] on button "Email" at bounding box center [490, 66] width 40 height 10
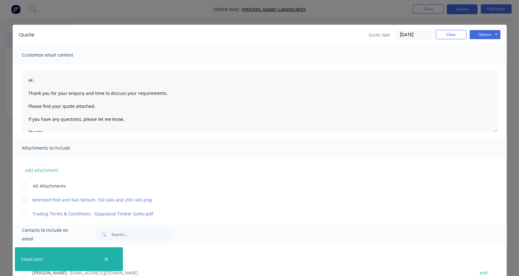
click at [440, 40] on div "Quote Quote date [DATE] Close Options Preview Print Email" at bounding box center [260, 35] width 494 height 20
click at [440, 37] on button "Close" at bounding box center [451, 34] width 31 height 9
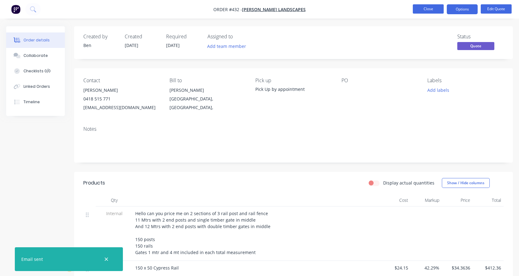
click at [422, 7] on button "Close" at bounding box center [428, 8] width 31 height 9
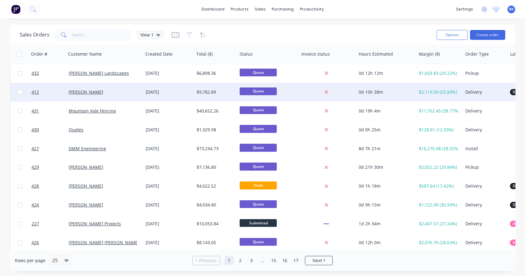
click at [125, 92] on div "[PERSON_NAME]" at bounding box center [103, 92] width 69 height 6
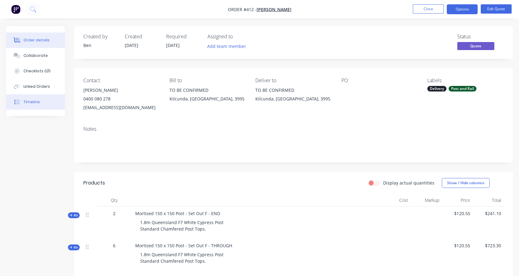
click at [40, 102] on button "Timeline" at bounding box center [35, 101] width 59 height 15
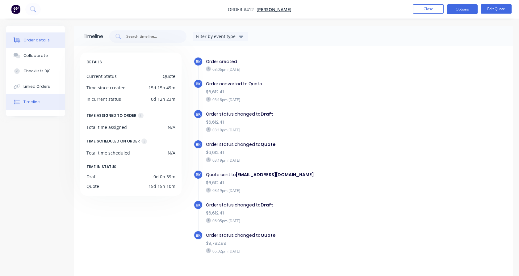
click at [44, 44] on button "Order details" at bounding box center [35, 39] width 59 height 15
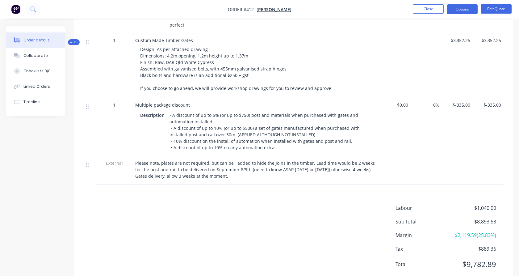
scroll to position [422, 0]
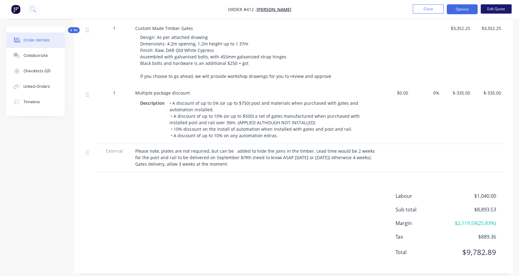
click at [494, 6] on button "Edit Quote" at bounding box center [496, 8] width 31 height 9
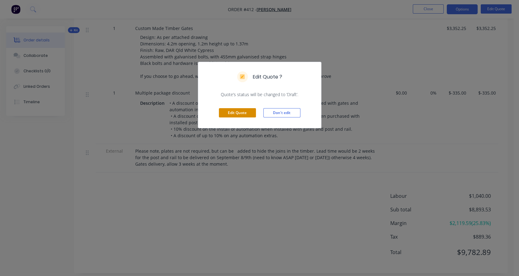
click at [247, 112] on button "Edit Quote" at bounding box center [237, 112] width 37 height 9
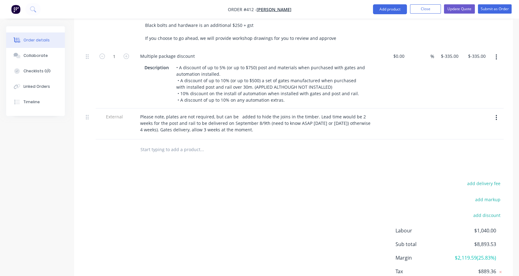
scroll to position [518, 0]
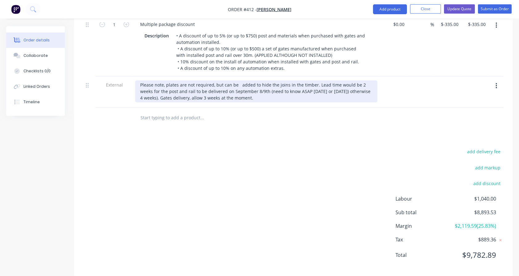
click at [301, 83] on div "Please note, plates are not required, but can be added to hide the joins in the…" at bounding box center [256, 91] width 242 height 22
drag, startPoint x: 355, startPoint y: 81, endPoint x: 356, endPoint y: 73, distance: 8.4
click at [355, 81] on div "Please note, plates are not required, but can be added to hide the joins in the…" at bounding box center [256, 91] width 242 height 22
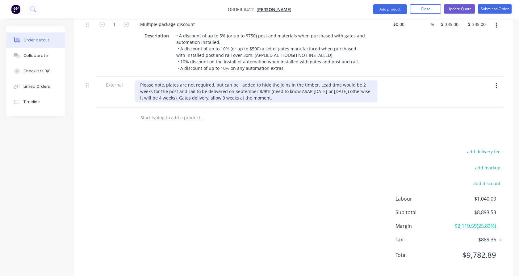
click at [196, 90] on div "Please note, plates are not required, but can be added to hide the joins in the…" at bounding box center [256, 91] width 242 height 22
click at [177, 89] on div "Please note, plates are not required, but can be added to hide the joins in the…" at bounding box center [256, 91] width 242 height 22
click at [226, 89] on div "Please note, plates are not required, but can be added to hide the joins in the…" at bounding box center [256, 91] width 242 height 22
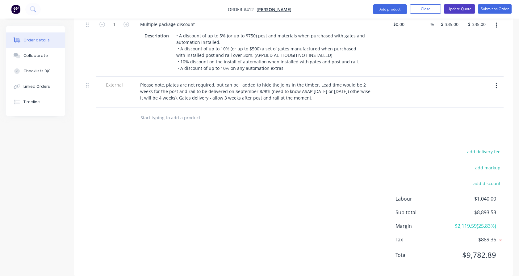
click at [451, 11] on button "Update Quote" at bounding box center [459, 8] width 31 height 9
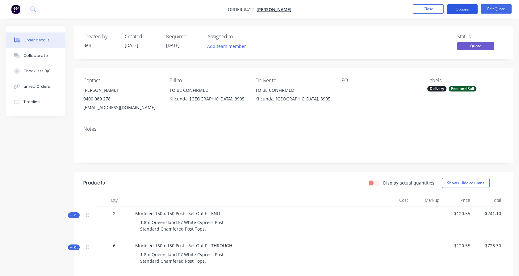
click at [465, 10] on button "Options" at bounding box center [462, 9] width 31 height 10
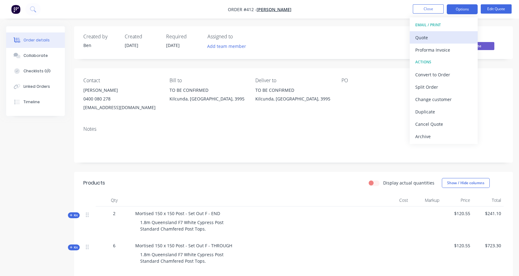
click at [442, 36] on div "Quote" at bounding box center [443, 37] width 57 height 9
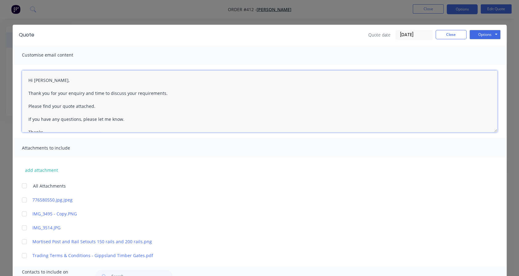
click at [22, 187] on div at bounding box center [24, 185] width 12 height 12
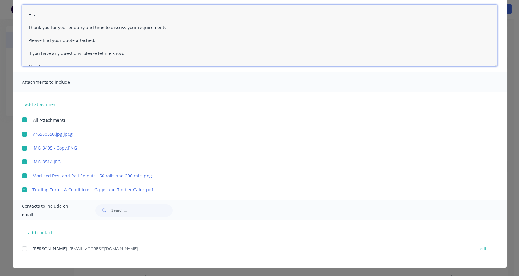
scroll to position [1, 0]
click at [23, 248] on div at bounding box center [24, 248] width 12 height 12
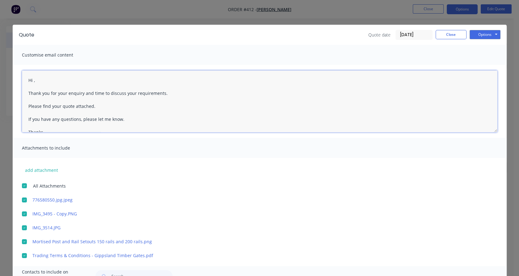
scroll to position [0, 0]
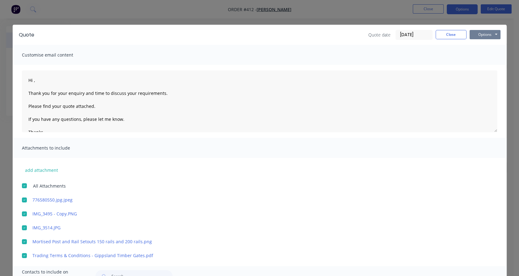
click at [473, 32] on button "Options" at bounding box center [485, 34] width 31 height 9
click at [489, 67] on button "Email" at bounding box center [490, 66] width 40 height 10
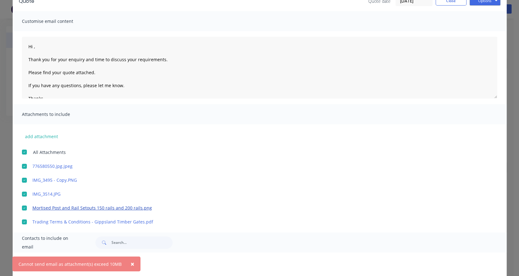
scroll to position [34, 0]
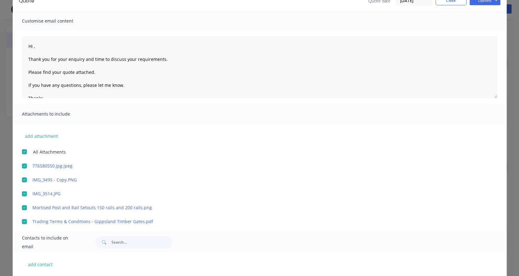
click at [22, 178] on div at bounding box center [24, 180] width 12 height 12
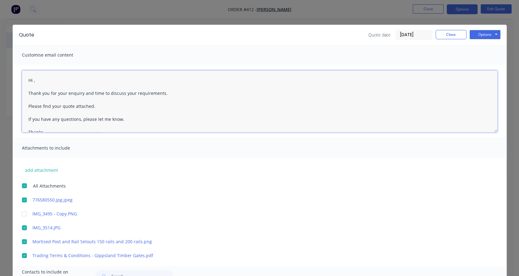
click at [31, 80] on textarea "Hi , Thank you for your enquiry and time to discuss your requirements. Please f…" at bounding box center [260, 101] width 476 height 62
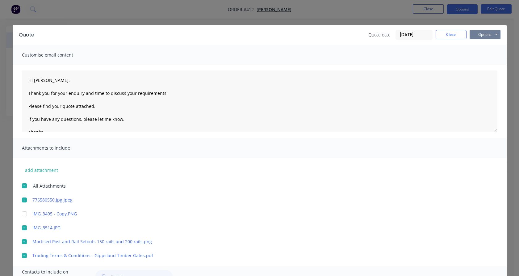
click at [473, 39] on button "Options" at bounding box center [485, 34] width 31 height 9
click at [483, 66] on button "Email" at bounding box center [490, 66] width 40 height 10
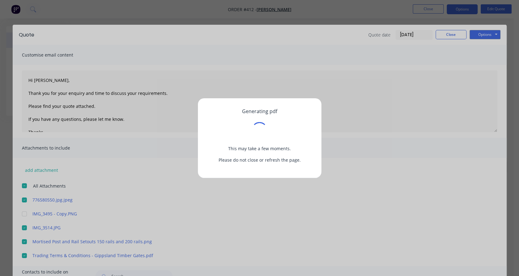
type textarea "Hi , Thank you for your enquiry and time to discuss your requirements. Please f…"
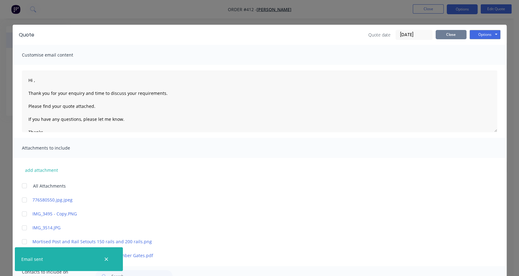
click at [444, 35] on button "Close" at bounding box center [451, 34] width 31 height 9
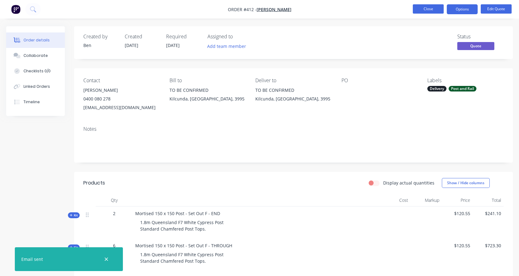
click at [421, 11] on button "Close" at bounding box center [428, 8] width 31 height 9
